Goal: Task Accomplishment & Management: Complete application form

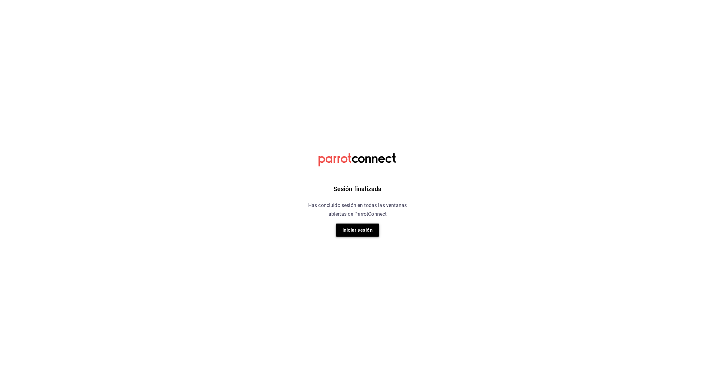
click at [355, 230] on button "Iniciar sesión" at bounding box center [358, 230] width 44 height 13
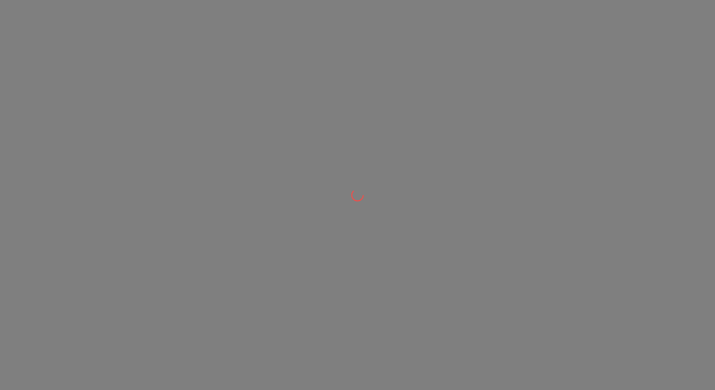
click at [355, 230] on div at bounding box center [357, 195] width 715 height 390
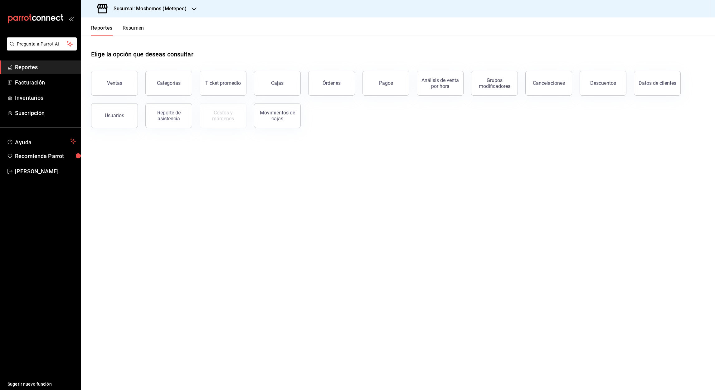
click at [192, 7] on icon "button" at bounding box center [194, 9] width 5 height 5
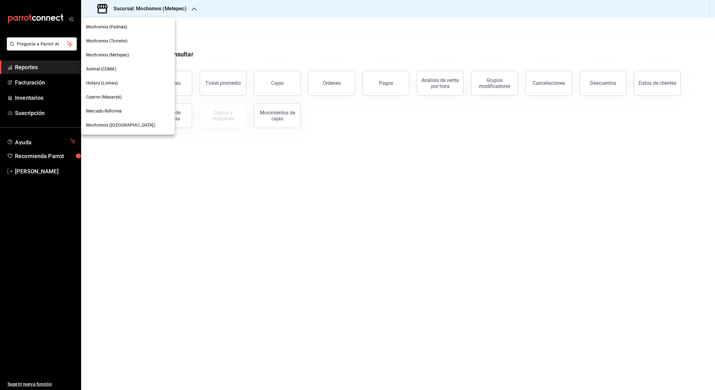
click at [115, 69] on span "Animal (CDMX)" at bounding box center [101, 69] width 30 height 7
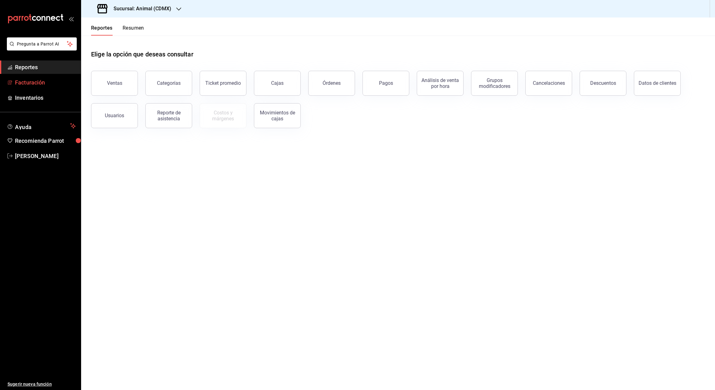
click at [29, 81] on font "Facturación" at bounding box center [30, 82] width 30 height 7
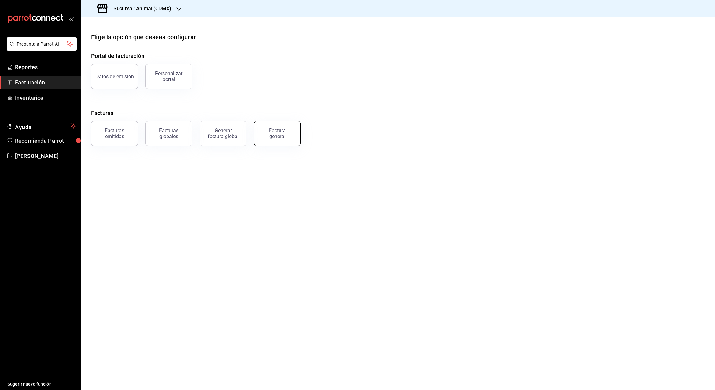
click at [286, 138] on div "Factura general" at bounding box center [277, 134] width 31 height 12
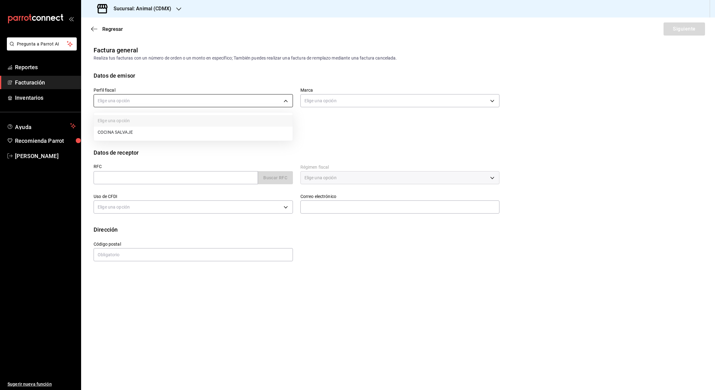
click at [283, 100] on body "Pregunta a Parrot AI Reportes Facturación Inventarios Ayuda Recomienda Parrot […" at bounding box center [357, 195] width 715 height 390
click at [116, 129] on li "COCINA SALVAJE" at bounding box center [193, 133] width 199 height 12
type input "6142f0d4-74f0-493d-b755-cc7b435bc230"
type input "cb0f6aec-1481-4e37-861c-bab9b3a65b14"
click at [110, 175] on input "text" at bounding box center [176, 177] width 164 height 13
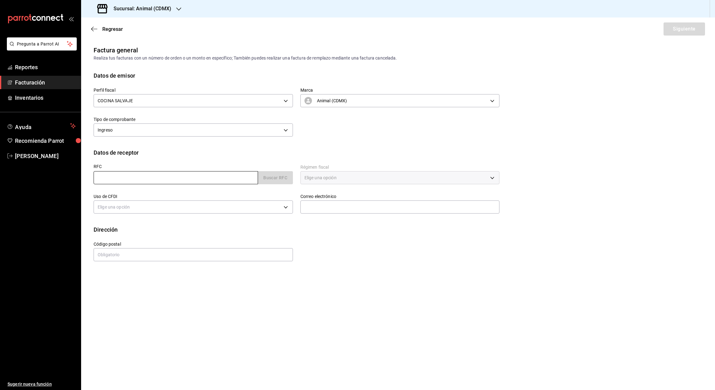
paste input "CSY100128PK5"
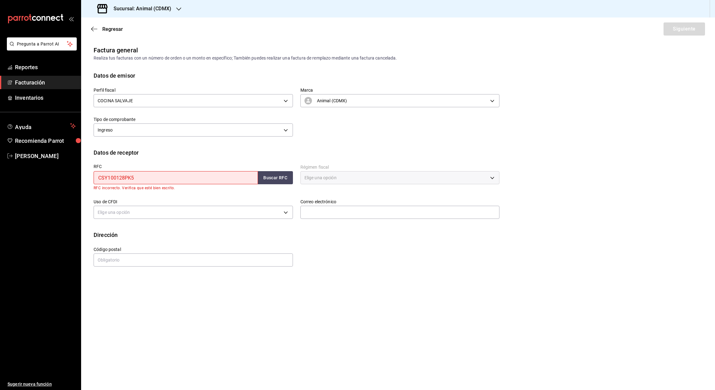
click at [100, 178] on input "CSY100128PK5" at bounding box center [176, 177] width 164 height 13
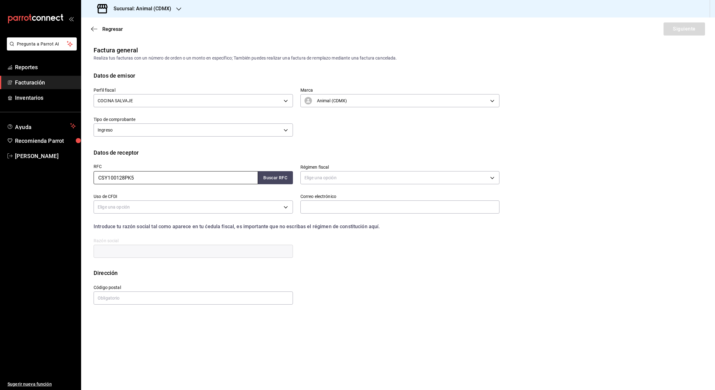
type input "CSY100128PK5"
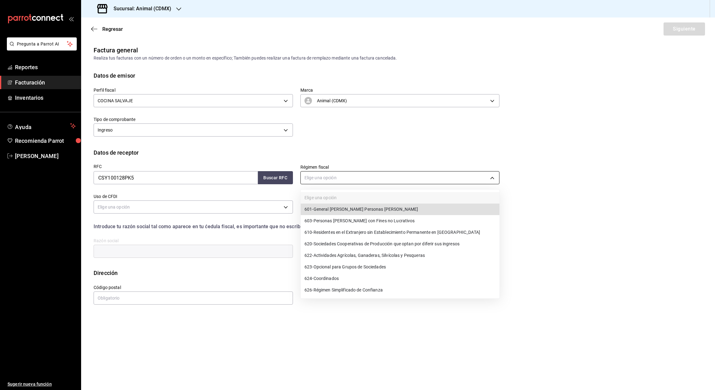
click at [493, 178] on body "Pregunta a Parrot AI Reportes Facturación Inventarios Ayuda Recomienda Parrot […" at bounding box center [357, 195] width 715 height 390
click at [380, 208] on span "601 - General [PERSON_NAME] Personas [PERSON_NAME]" at bounding box center [362, 209] width 114 height 7
type input "601"
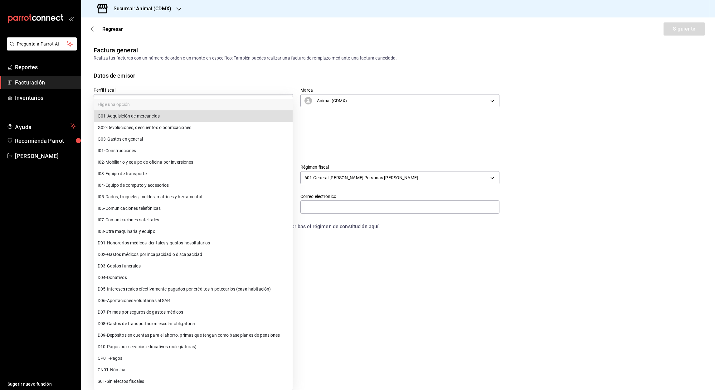
click at [138, 202] on body "Pregunta a Parrot AI Reportes Facturación Inventarios Ayuda Recomienda Parrot […" at bounding box center [357, 195] width 715 height 390
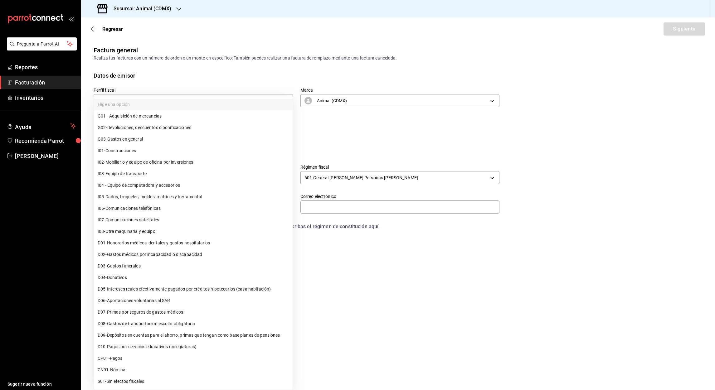
click at [132, 140] on span "G03 - Gastos en general" at bounding box center [120, 139] width 45 height 7
type input "G03"
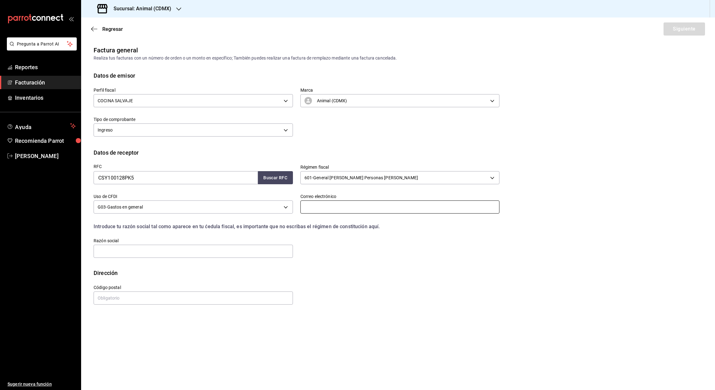
click at [310, 210] on input "text" at bounding box center [400, 207] width 199 height 13
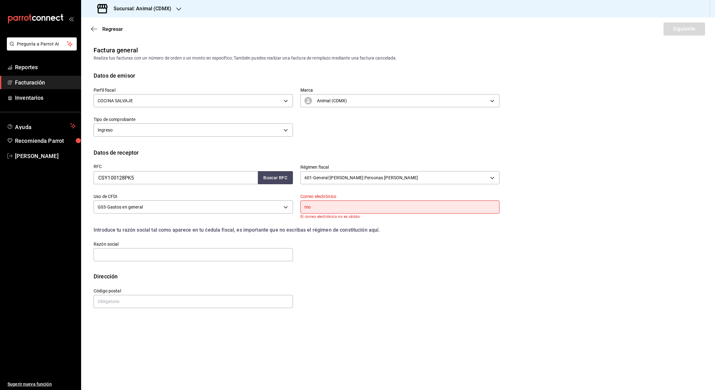
type input "[EMAIL_ADDRESS][DOMAIN_NAME]"
type input "02460"
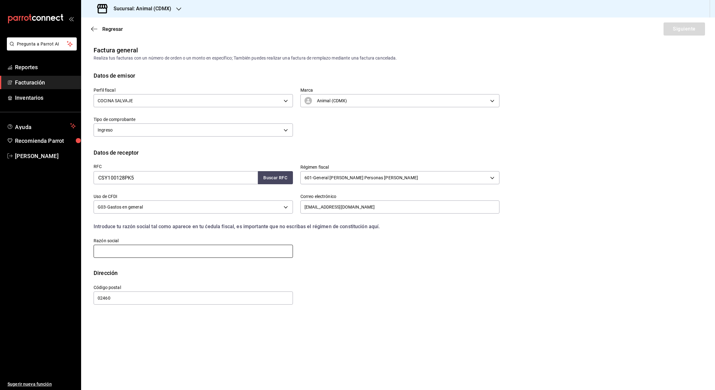
click at [116, 251] on input "text" at bounding box center [193, 251] width 199 height 13
click at [394, 208] on input "[EMAIL_ADDRESS][DOMAIN_NAME]" at bounding box center [400, 207] width 199 height 13
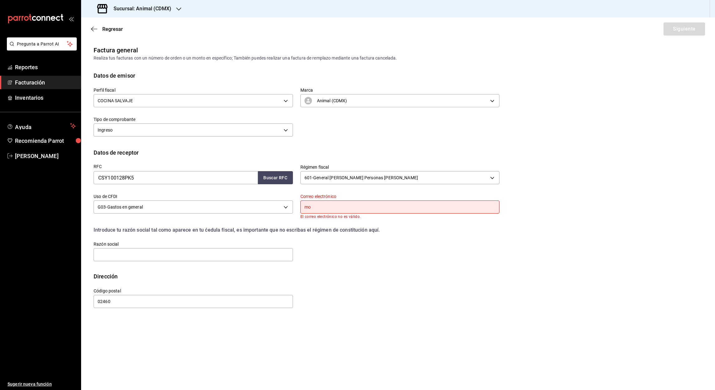
type input "m"
type input "c"
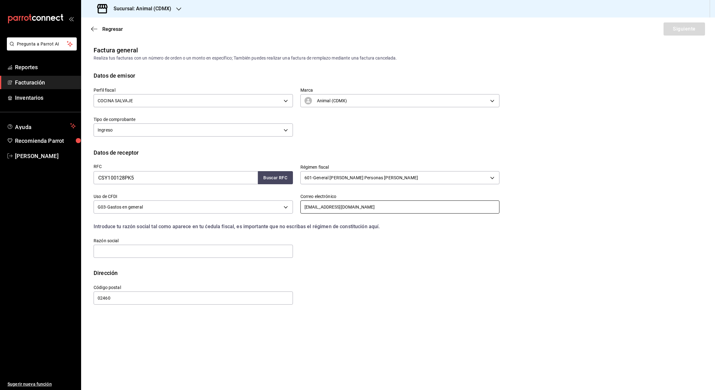
type input "[EMAIL_ADDRESS][DOMAIN_NAME]"
click at [143, 255] on input "text" at bounding box center [193, 251] width 199 height 13
paste input "CEN SYSTEMS"
type input "CEN SYSTEMS"
click at [120, 299] on input "02460" at bounding box center [193, 298] width 199 height 13
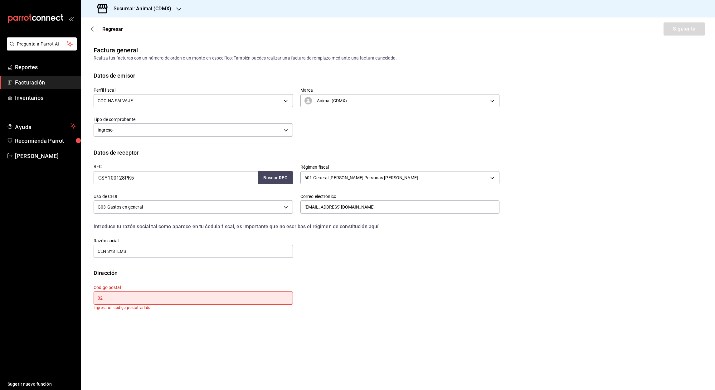
type input "0"
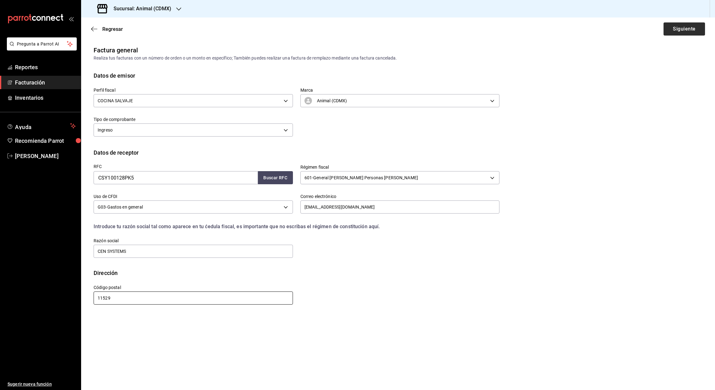
type input "11529"
click at [681, 28] on button "Siguiente" at bounding box center [685, 28] width 42 height 13
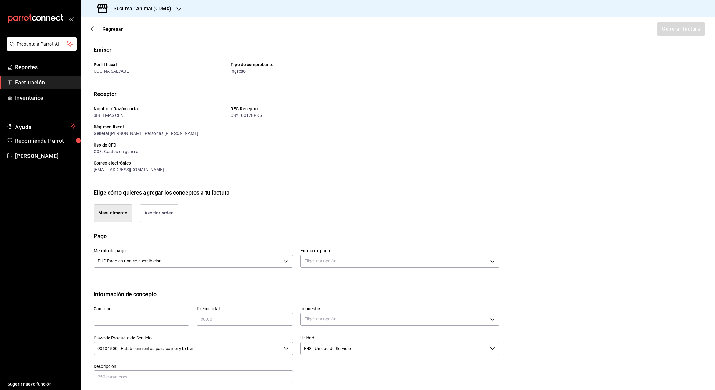
click at [159, 218] on button "Asociar orden" at bounding box center [159, 213] width 39 height 18
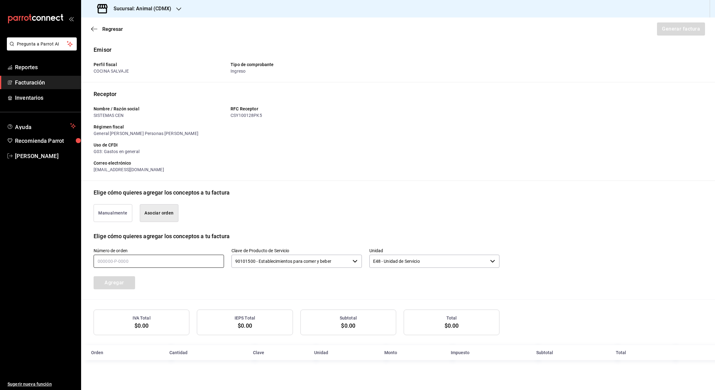
click at [209, 265] on input "text" at bounding box center [159, 261] width 130 height 13
type input "210825-P-0061"
click at [570, 241] on div "Número de orden 210825-P-0061 Clave de Producto de Servicio 90101500 - Establec…" at bounding box center [398, 270] width 609 height 59
click at [120, 279] on button "Agregar" at bounding box center [115, 282] width 42 height 13
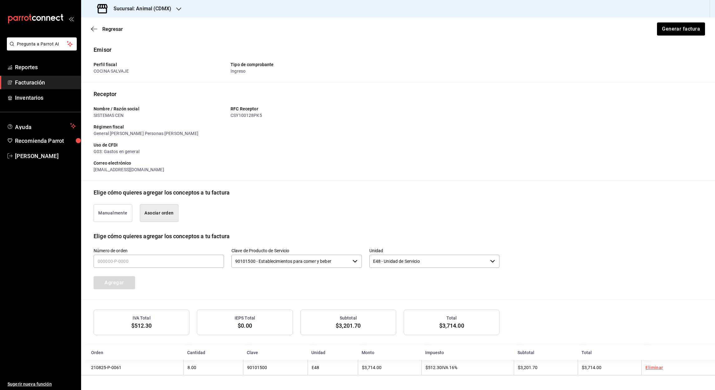
click at [626, 256] on div "Número de orden Clave de Producto de Servicio 90101500 - Establecimientos para …" at bounding box center [398, 270] width 609 height 59
drag, startPoint x: 715, startPoint y: 120, endPoint x: 717, endPoint y: 180, distance: 60.6
click at [715, 180] on html "Pregunta a Parrot AI Reportes Facturación Inventarios Ayuda Recomienda Parrot […" at bounding box center [357, 195] width 715 height 390
click at [165, 212] on button "Asociar orden" at bounding box center [159, 213] width 39 height 18
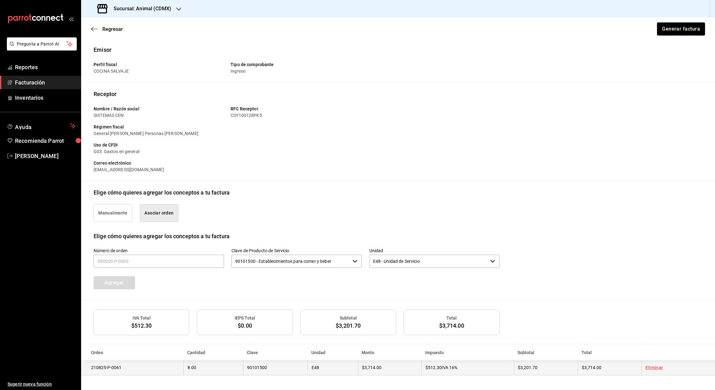
click at [658, 371] on td "Eliminar" at bounding box center [679, 367] width 74 height 15
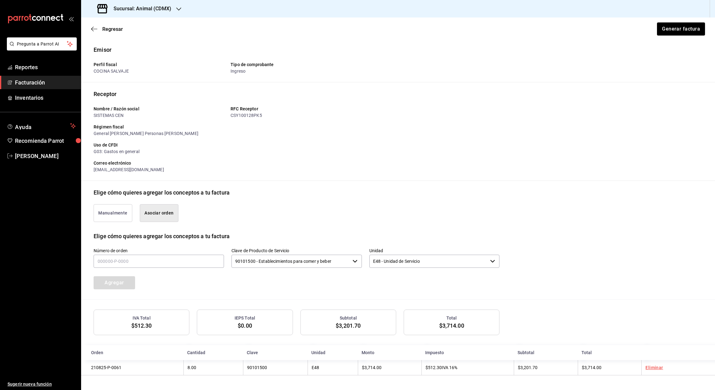
click at [109, 218] on button "Manualmente" at bounding box center [113, 213] width 39 height 18
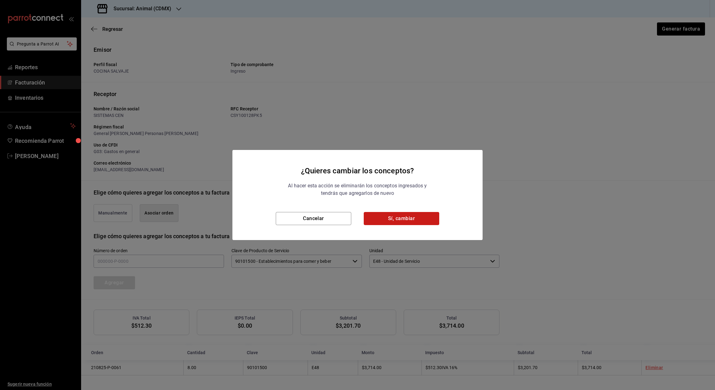
click at [389, 223] on button "Sí, cambiar" at bounding box center [402, 218] width 76 height 13
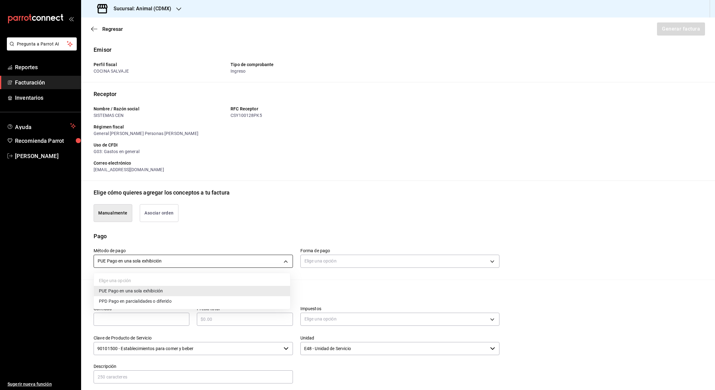
click at [284, 264] on body "Pregunta a Parrot AI Reportes Facturación Inventarios Ayuda Recomienda Parrot […" at bounding box center [357, 195] width 715 height 390
click at [486, 264] on div at bounding box center [357, 195] width 715 height 390
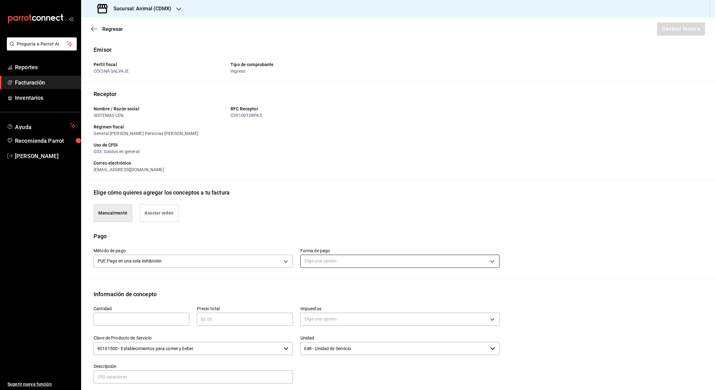
click at [486, 262] on body "Pregunta a Parrot AI Reportes Facturación Inventarios Ayuda Recomienda Parrot […" at bounding box center [357, 195] width 715 height 390
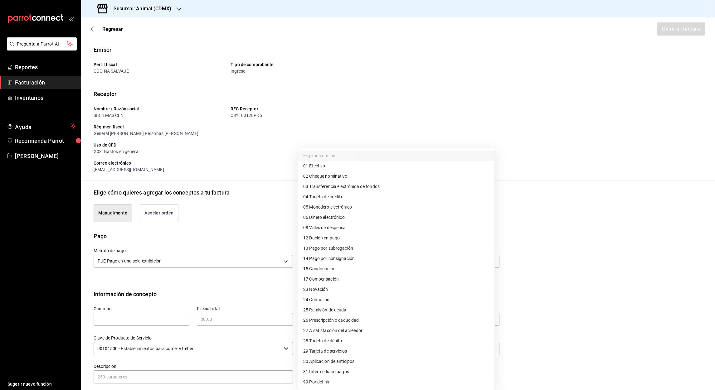
click at [327, 196] on span "04 Tarjeta de crédito" at bounding box center [323, 197] width 40 height 7
type input "04"
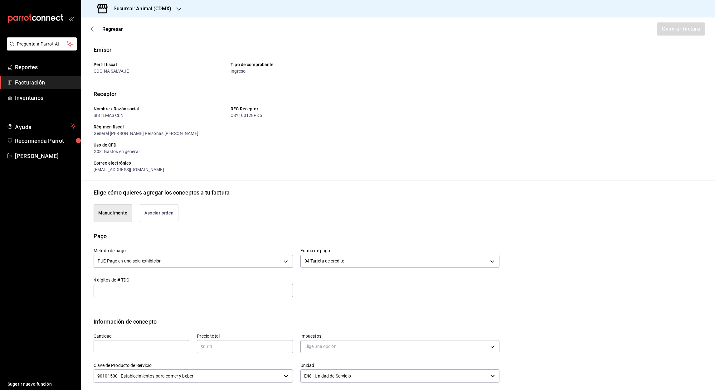
click at [127, 345] on input "text" at bounding box center [142, 346] width 96 height 7
type input "1"
click at [241, 343] on input "text" at bounding box center [245, 346] width 96 height 7
type input "$3714"
click at [347, 346] on body "Pregunta a Parrot AI Reportes Facturación Inventarios Ayuda Recomienda Parrot […" at bounding box center [357, 195] width 715 height 390
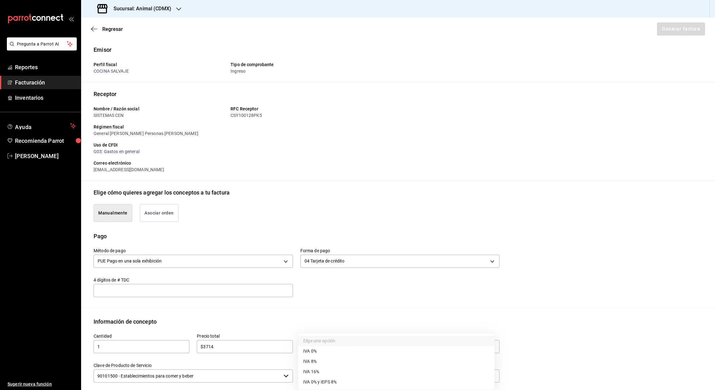
click at [316, 369] on span "IVA 16%" at bounding box center [311, 372] width 16 height 7
type input "IVA_16"
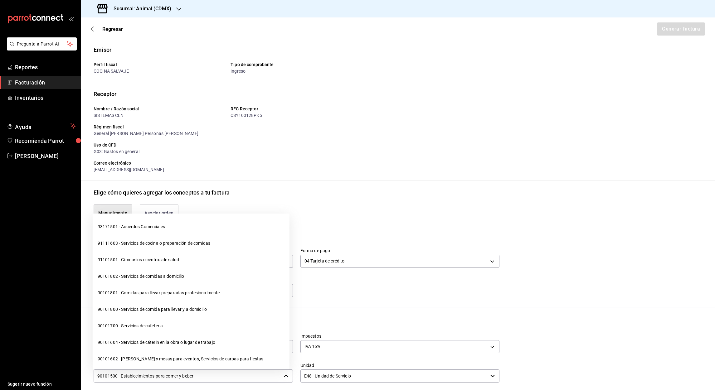
click at [224, 375] on input "90101500 - Establecimientos para comer y beber" at bounding box center [188, 376] width 188 height 13
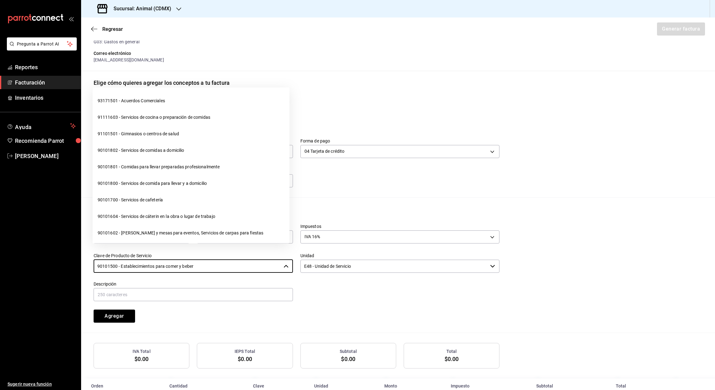
scroll to position [126, 0]
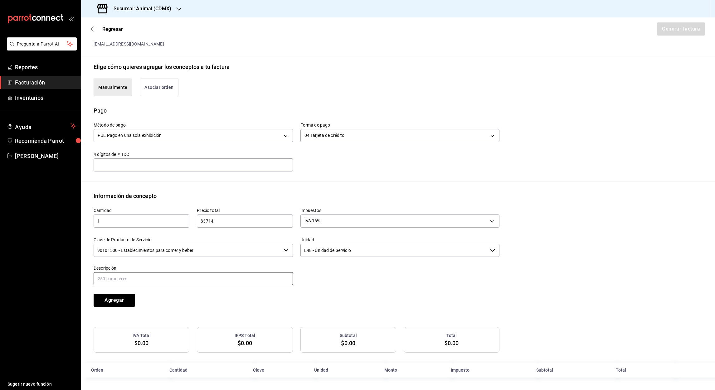
click at [142, 280] on input "text" at bounding box center [193, 278] width 199 height 13
click at [151, 279] on input "Referencia #Cuenta 124661 #Mesa 23 Fecha de consumo [DATE]" at bounding box center [193, 278] width 199 height 13
click at [190, 279] on input "Referencia #Cuenta 210825-P-0061 #Mesa 23 Fecha de consumo [DATE]" at bounding box center [193, 278] width 199 height 13
click at [263, 277] on input "Referencia #Cuenta 210825-P-0061 #Mesa 100 Fecha de consumo [DATE]" at bounding box center [193, 278] width 199 height 13
type input "eferencia #Cuenta 210825-P-0061 #Mesa 100 Fecha de consumo [DATE]"
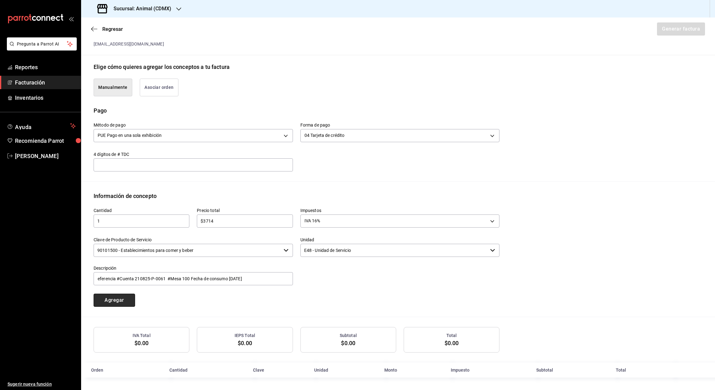
click at [113, 302] on button "Agregar" at bounding box center [115, 300] width 42 height 13
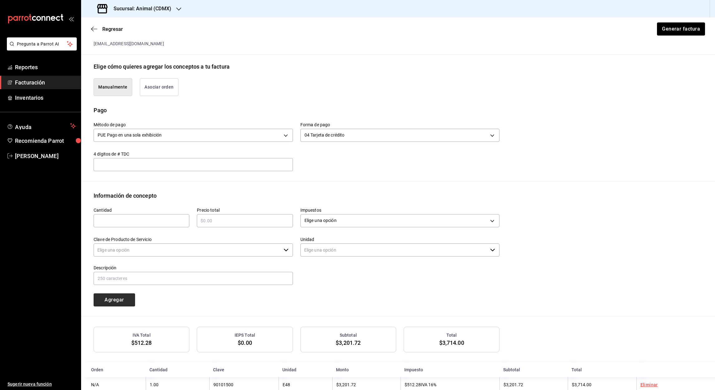
type input "90101500 - Establecimientos para comer y beber"
type input "E48 - Unidad de Servicio"
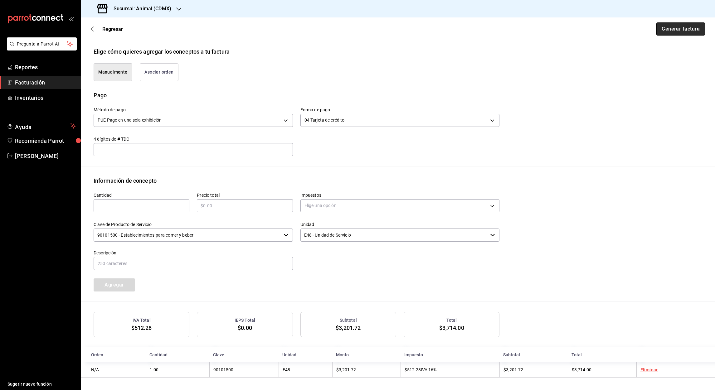
click at [673, 29] on button "Generar factura" at bounding box center [681, 28] width 49 height 13
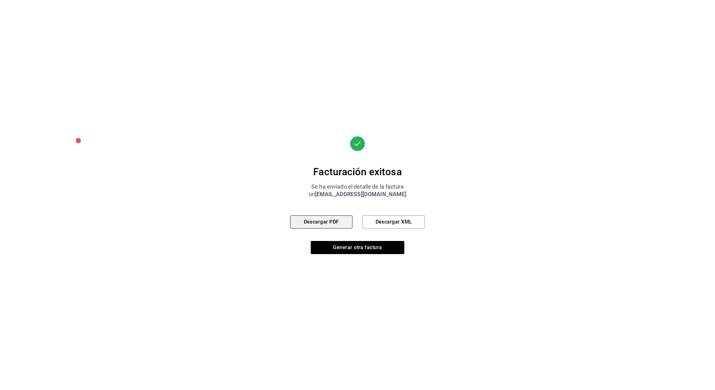
click at [317, 226] on button "Descargar PDF" at bounding box center [321, 222] width 62 height 13
click at [399, 220] on button "Descargar XML" at bounding box center [394, 222] width 62 height 13
click at [359, 245] on button "Generar otra factura" at bounding box center [358, 247] width 94 height 13
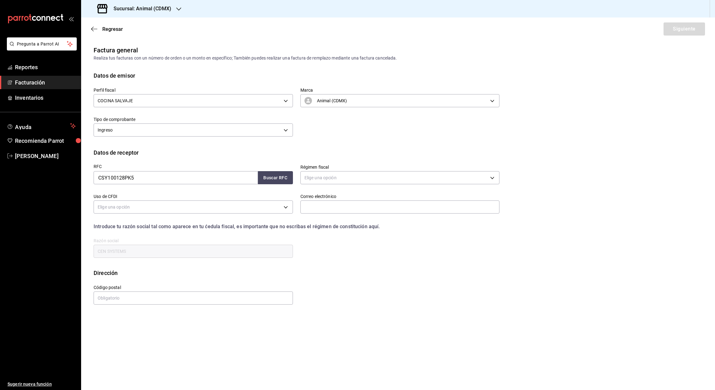
scroll to position [0, 0]
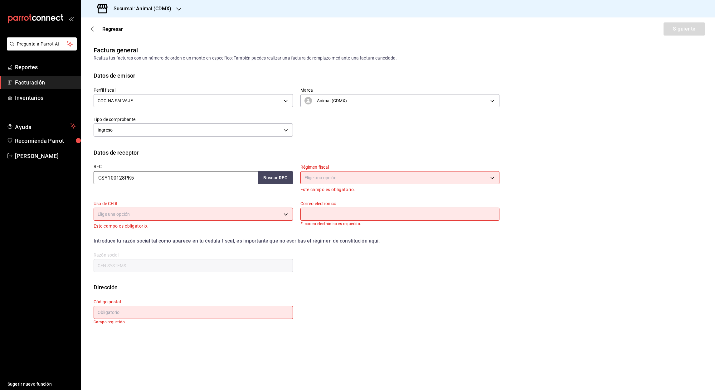
click at [185, 180] on input "CSY100128PK5" at bounding box center [176, 177] width 164 height 13
click at [280, 180] on button "Buscar RFC" at bounding box center [275, 177] width 35 height 13
type input "601"
type input "G03"
type input "[EMAIL_ADDRESS][DOMAIN_NAME]"
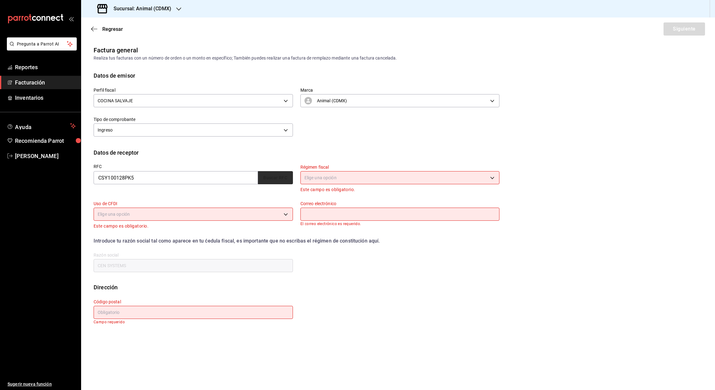
type input "CEN SYSTEMS"
type input "11529"
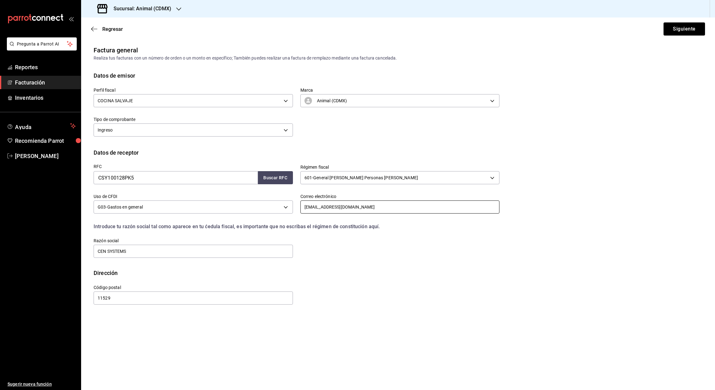
click at [398, 208] on input "[EMAIL_ADDRESS][DOMAIN_NAME]" at bounding box center [400, 207] width 199 height 13
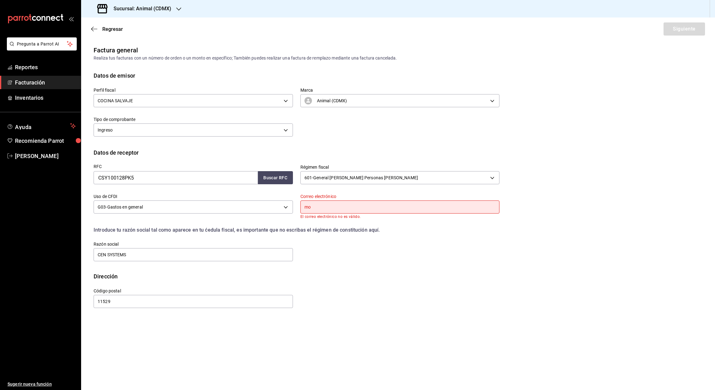
type input "m"
type input "[EMAIL_ADDRESS][DOMAIN_NAME]"
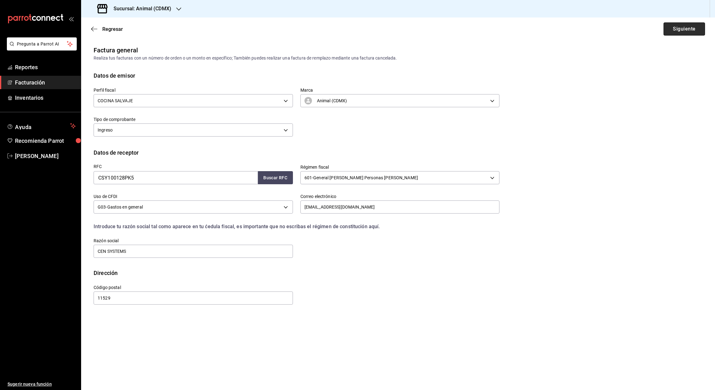
click at [686, 31] on button "Siguiente" at bounding box center [685, 28] width 42 height 13
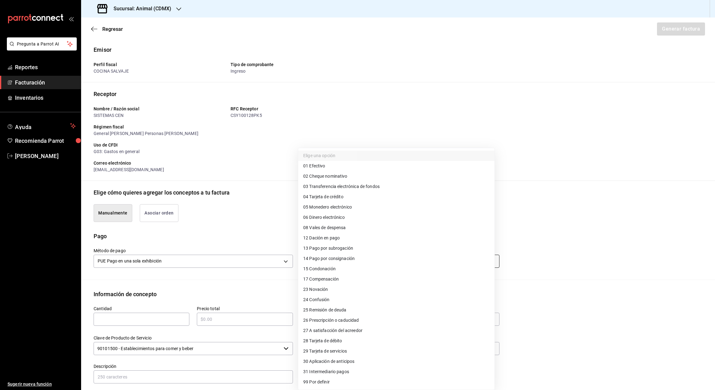
click at [484, 262] on body "Pregunta a Parrot AI Reportes Facturación Inventarios Ayuda Recomienda Parrot […" at bounding box center [357, 195] width 715 height 390
click at [340, 194] on span "04 Tarjeta de crédito" at bounding box center [323, 197] width 40 height 7
type input "04"
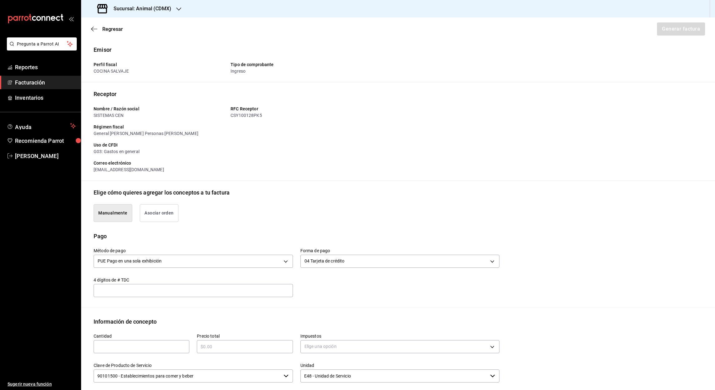
click at [117, 347] on input "text" at bounding box center [142, 346] width 96 height 7
type input "1"
click at [227, 345] on input "text" at bounding box center [245, 346] width 96 height 7
type input "$17146"
click at [489, 348] on body "Pregunta a Parrot AI Reportes Facturación Inventarios Ayuda Recomienda Parrot […" at bounding box center [357, 195] width 715 height 390
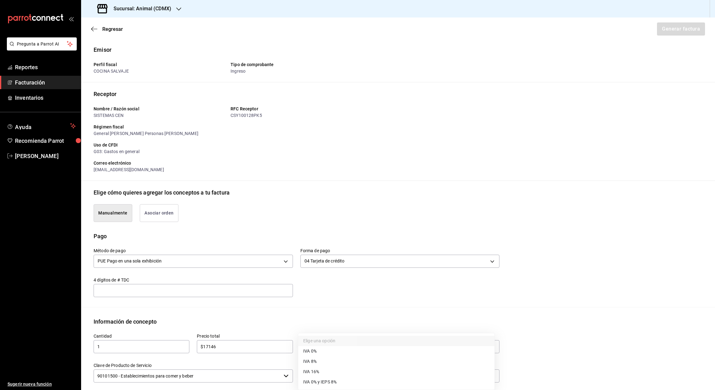
click at [316, 371] on span "IVA 16%" at bounding box center [311, 372] width 16 height 7
type input "IVA_16"
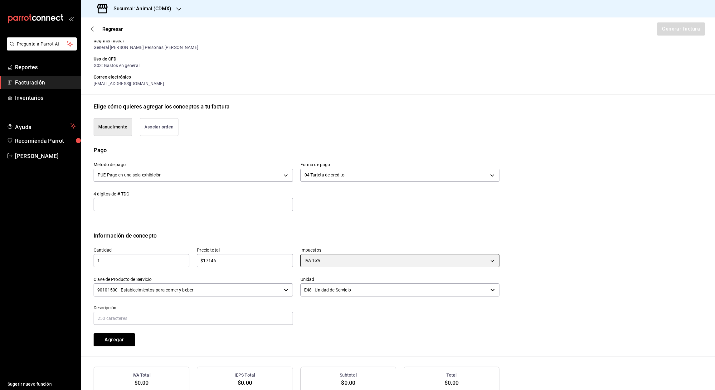
scroll to position [111, 0]
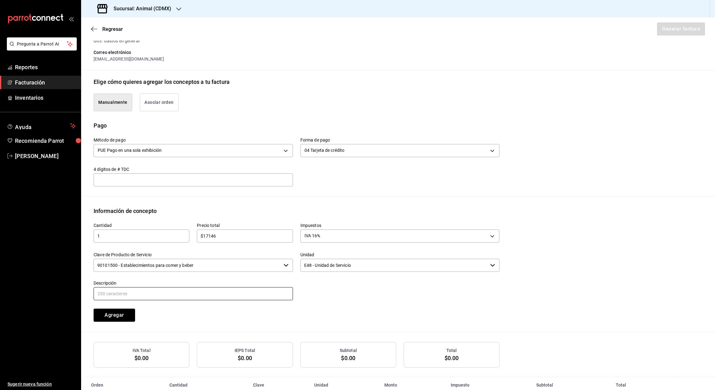
click at [106, 291] on input "text" at bounding box center [193, 293] width 199 height 13
click at [110, 294] on input "text" at bounding box center [193, 293] width 199 height 13
click at [164, 293] on input "eferencia #Cuenta 210825-P-0061 #Mesa 100 Fecha de consumo [DATE]" at bounding box center [193, 293] width 199 height 13
type input "eferencia #Cuenta 210825-P-0044 #Mesa 100 Fecha de consumo [DATE]"
click at [113, 316] on button "Agregar" at bounding box center [115, 315] width 42 height 13
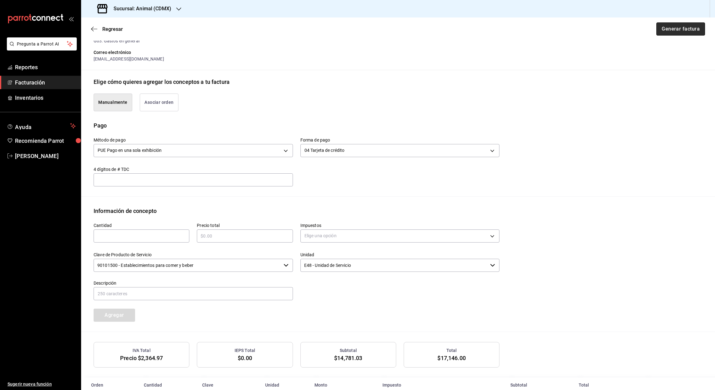
click at [677, 27] on button "Generar factura" at bounding box center [681, 28] width 49 height 13
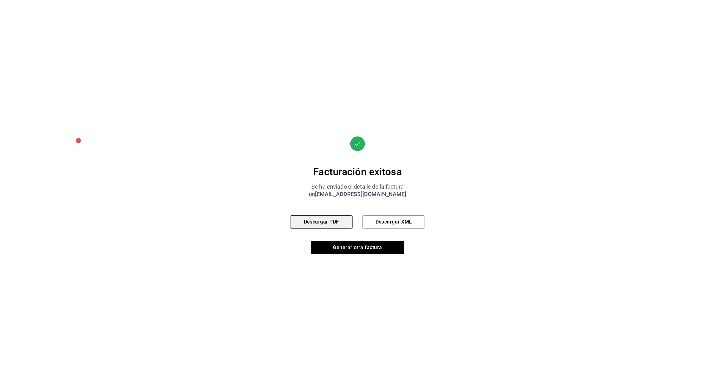
click at [336, 226] on button "Descargar PDF" at bounding box center [321, 222] width 62 height 13
click at [410, 219] on button "Descargar XML" at bounding box center [394, 222] width 62 height 13
